Goal: Task Accomplishment & Management: Manage account settings

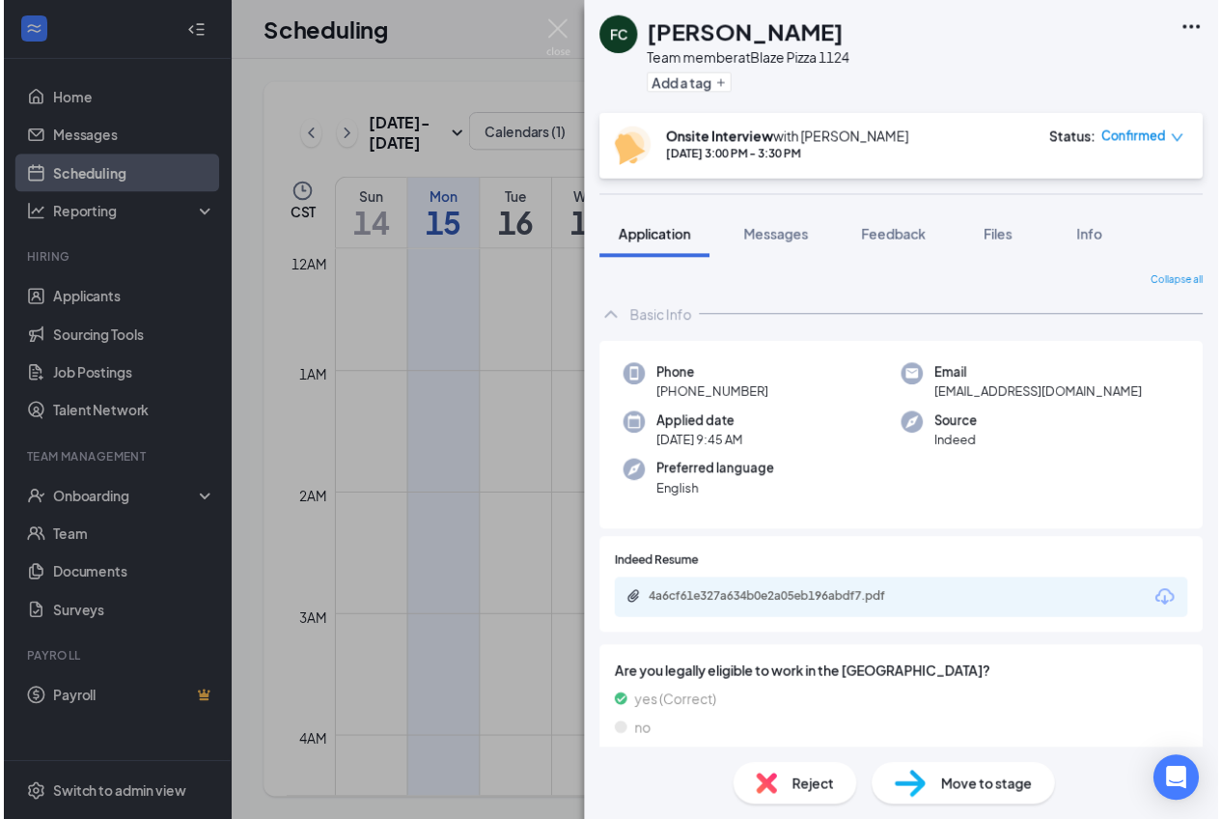
scroll to position [1625, 0]
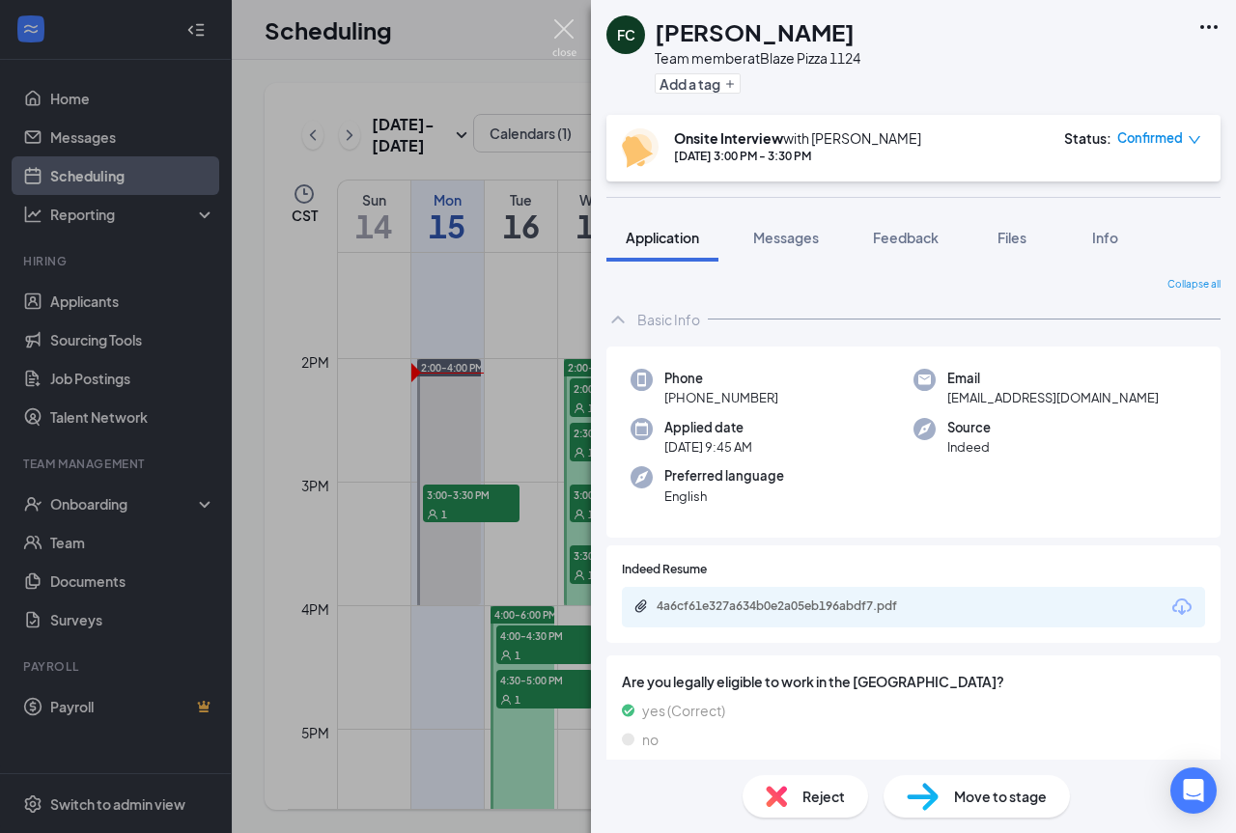
click at [568, 29] on img at bounding box center [564, 38] width 24 height 38
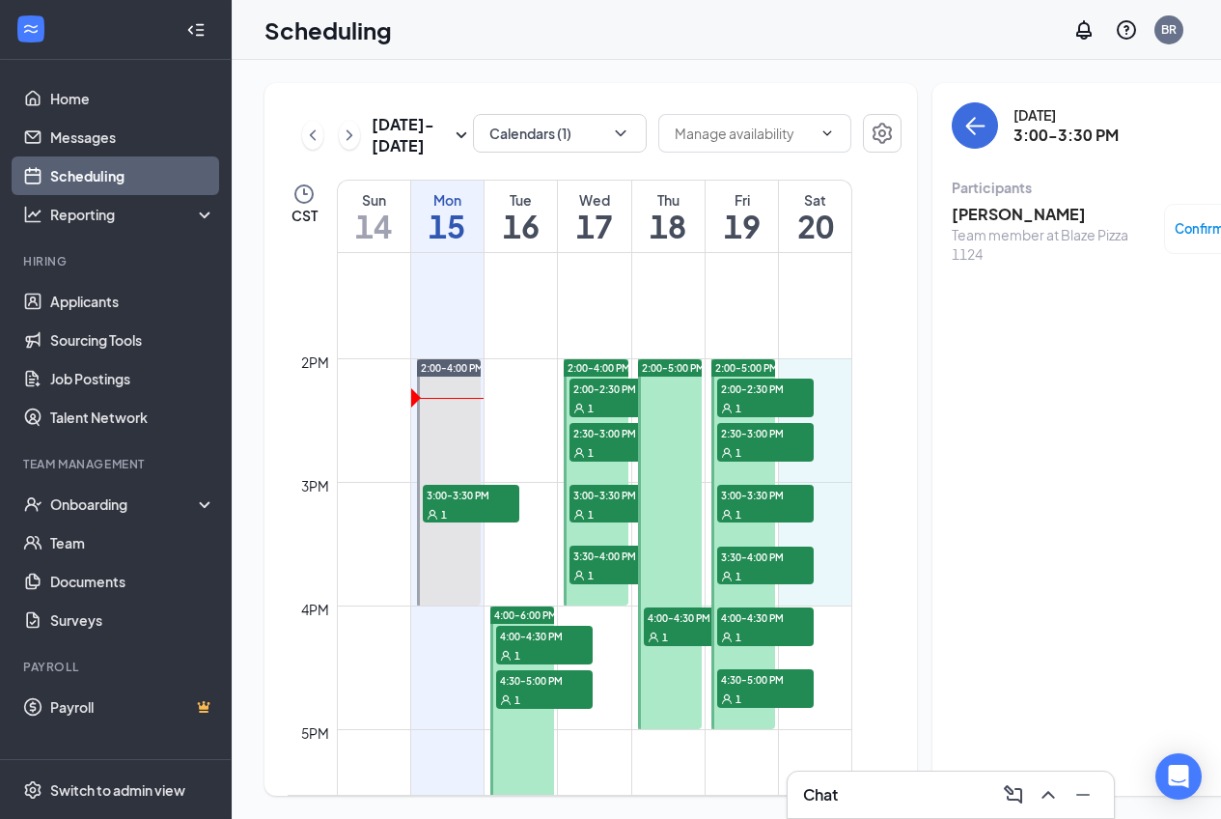
drag, startPoint x: 830, startPoint y: 405, endPoint x: 834, endPoint y: 643, distance: 237.5
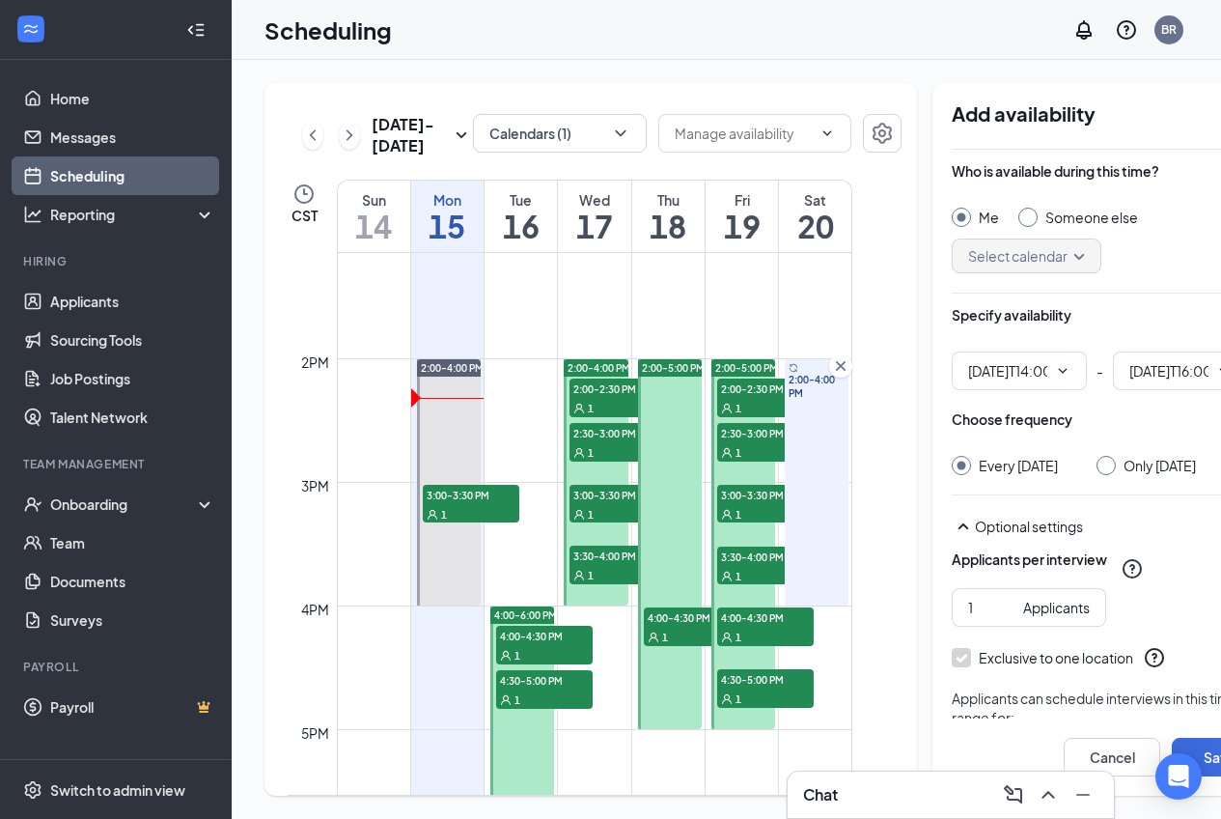
type input "02:00 PM"
type input "04:00 PM"
click at [1097, 460] on input "Only [DATE]" at bounding box center [1104, 463] width 14 height 14
radio input "true"
radio input "false"
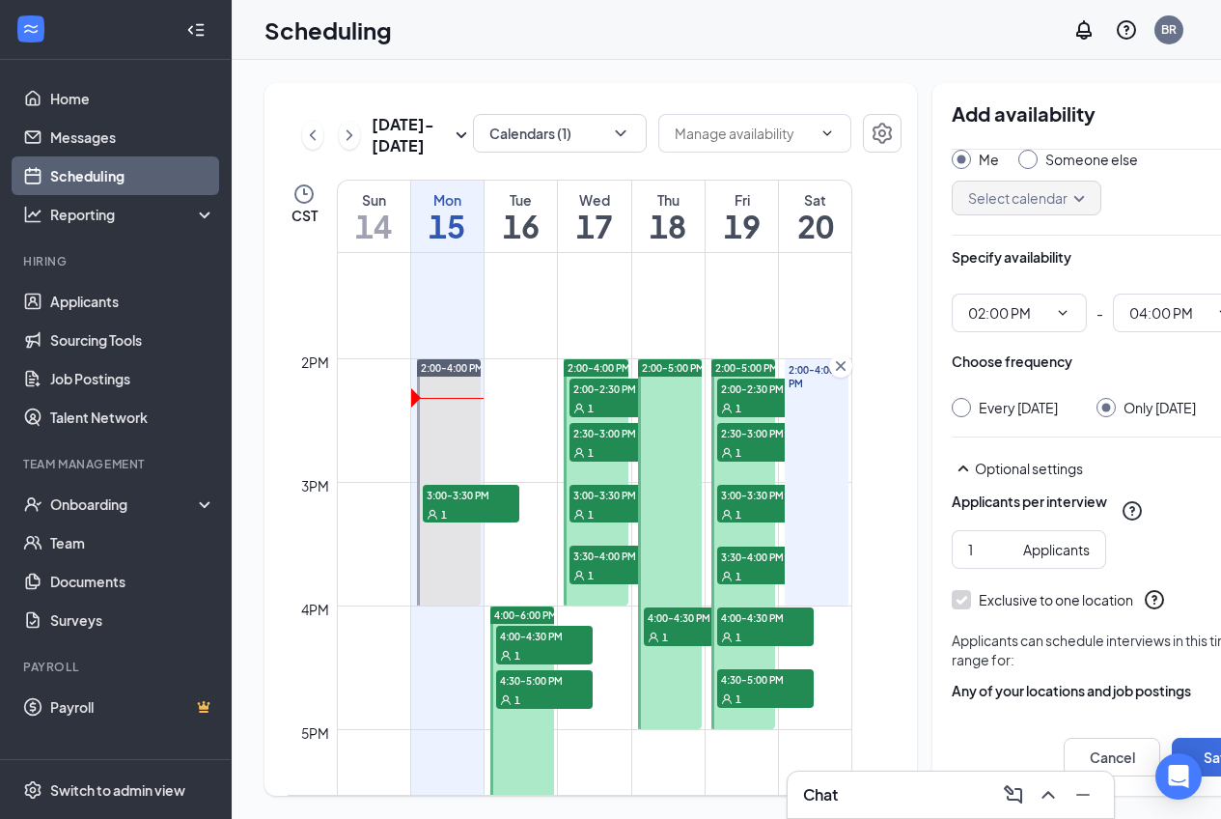
scroll to position [114, 0]
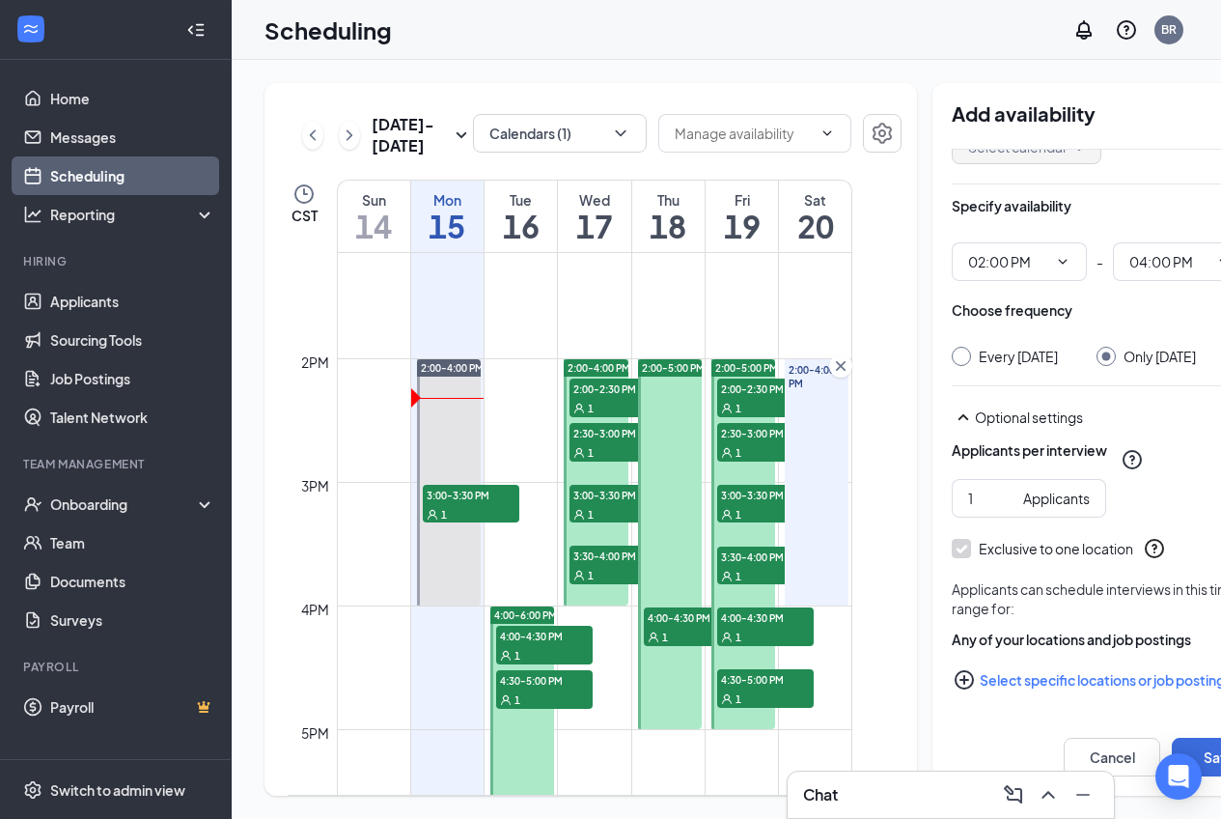
click at [975, 699] on button "Select specific locations or job postings" at bounding box center [1110, 679] width 317 height 39
checkbox input "true"
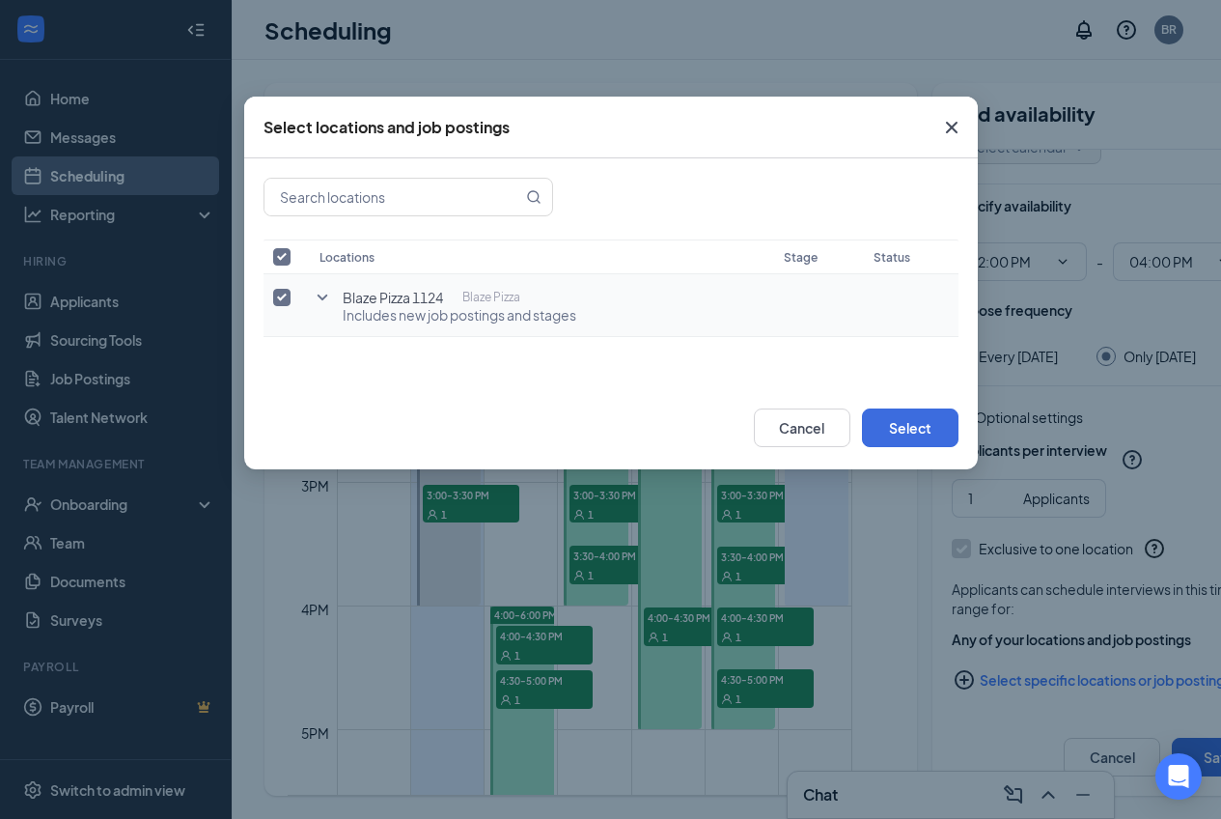
click at [319, 292] on icon "SmallChevronDown" at bounding box center [322, 297] width 23 height 23
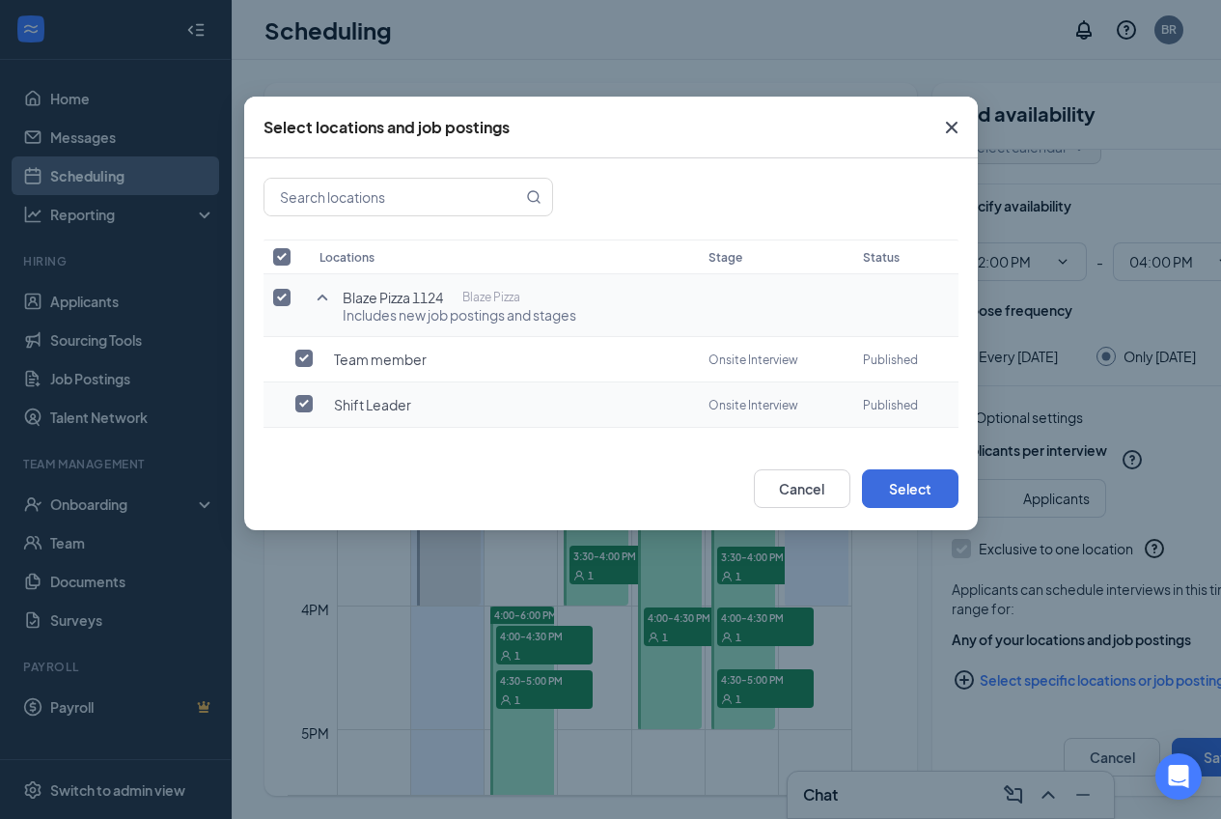
click at [301, 403] on input "checkbox" at bounding box center [303, 403] width 17 height 17
checkbox input "true"
checkbox input "false"
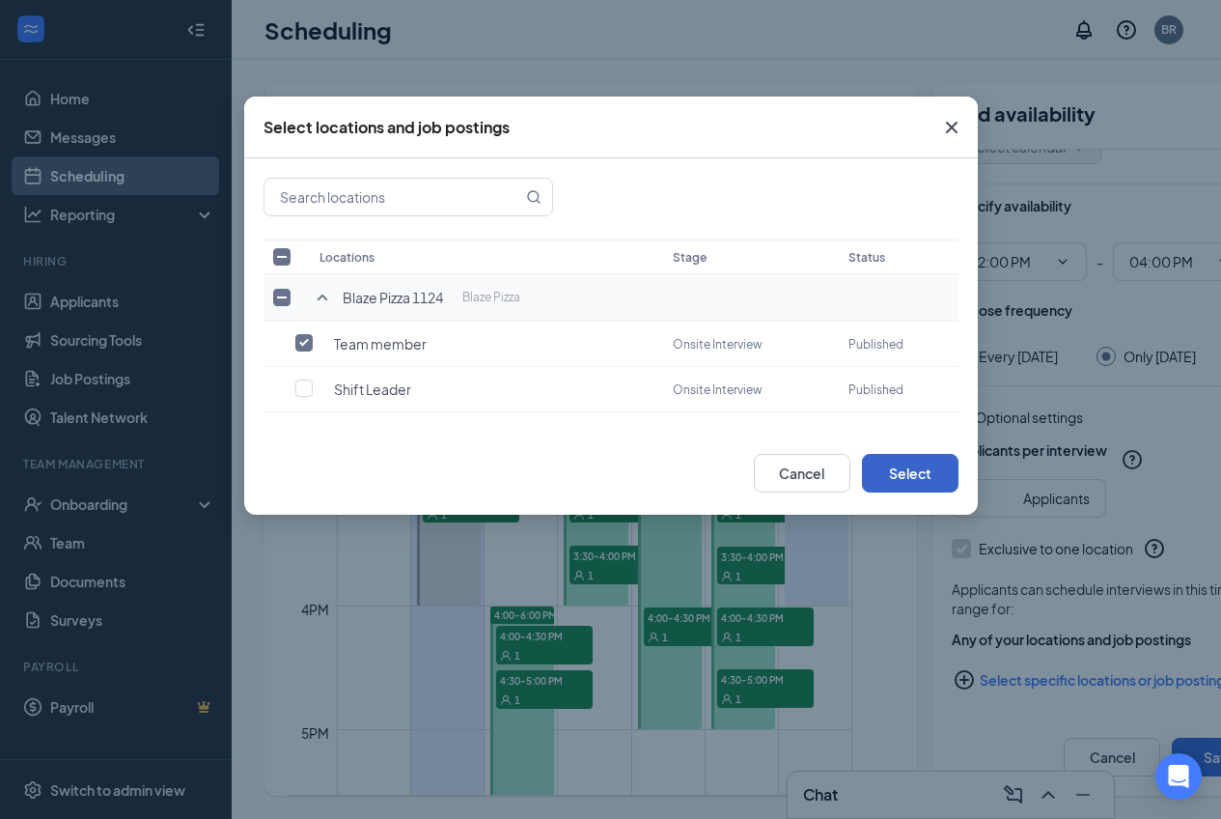
click at [911, 473] on button "Select" at bounding box center [910, 473] width 97 height 39
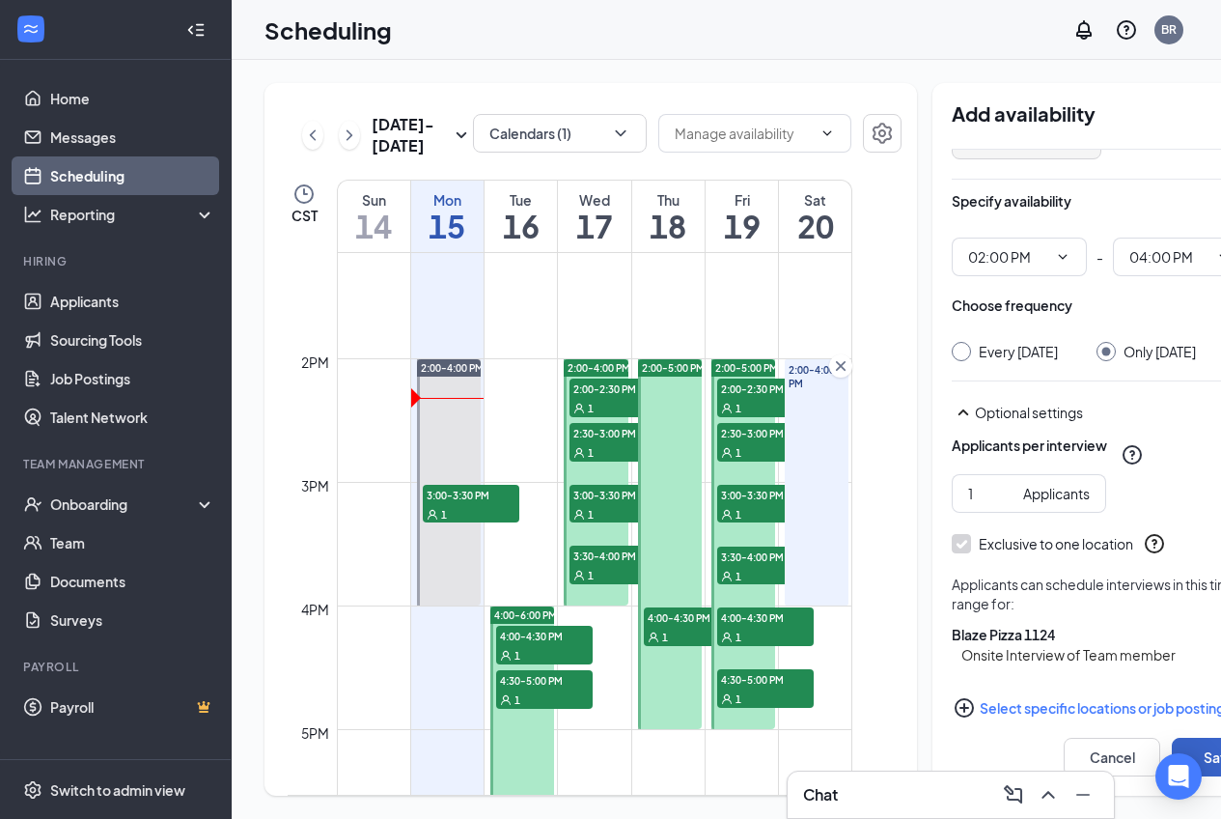
click at [1172, 759] on button "Save" at bounding box center [1220, 757] width 97 height 39
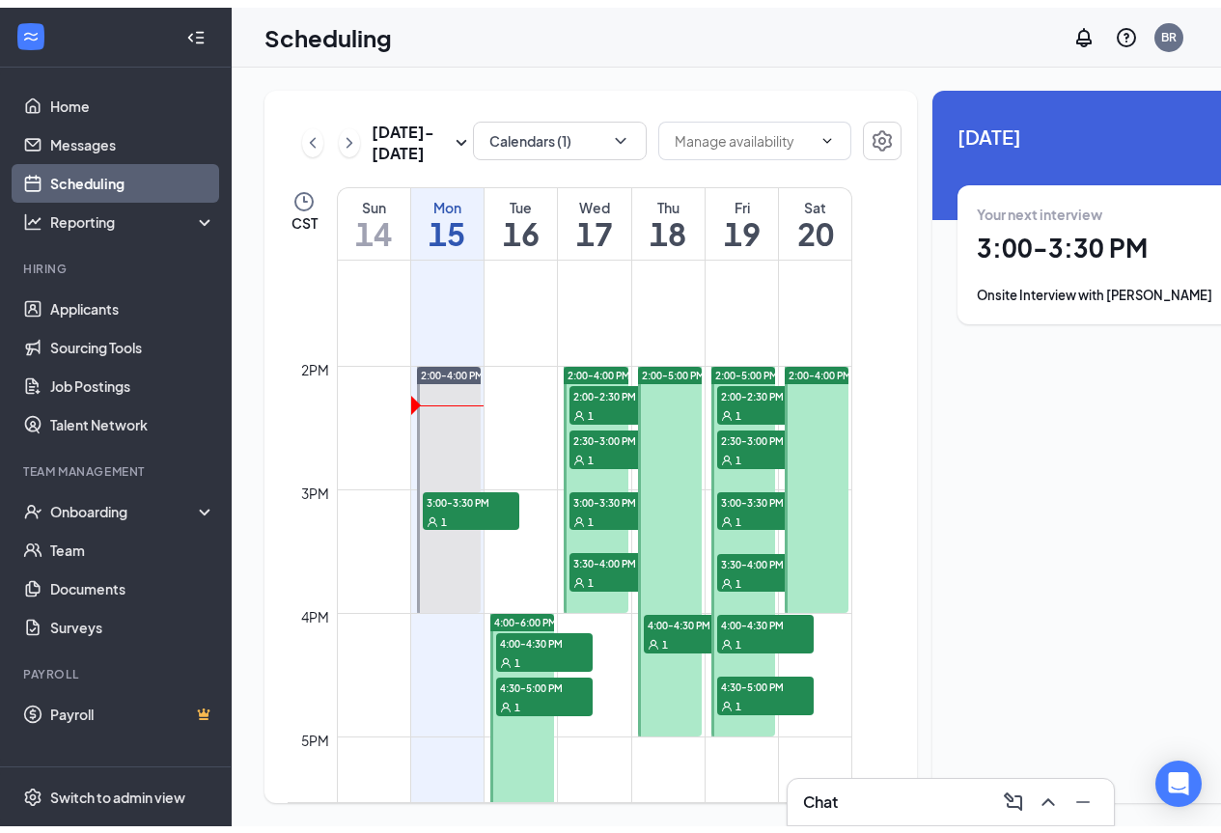
scroll to position [29, 0]
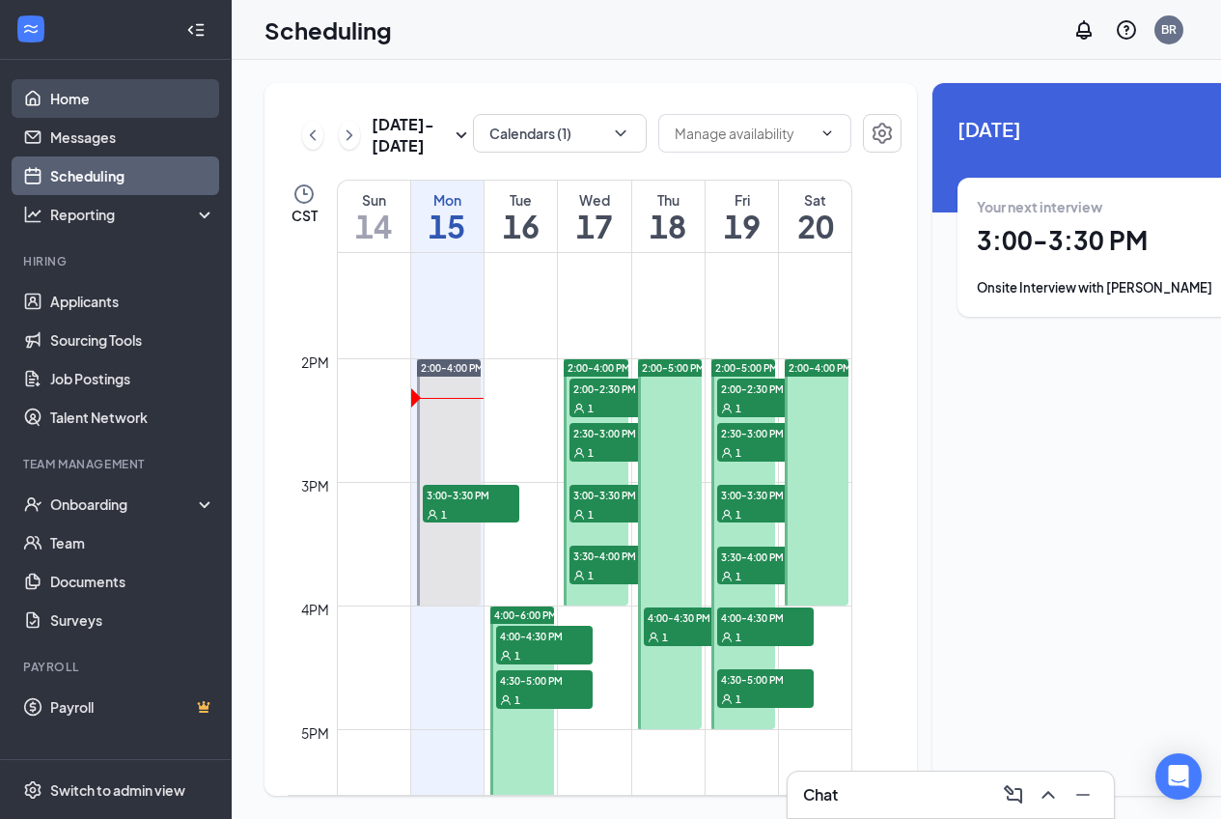
click at [119, 79] on link "Home" at bounding box center [132, 98] width 165 height 39
